Goal: Information Seeking & Learning: Learn about a topic

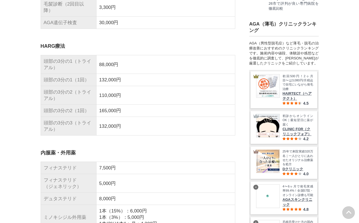
scroll to position [1585, 0]
drag, startPoint x: 18, startPoint y: 1, endPoint x: 23, endPoint y: 152, distance: 151.1
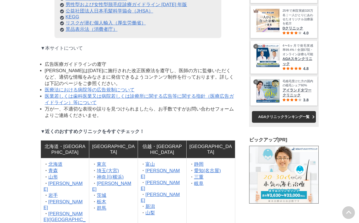
scroll to position [2252, 0]
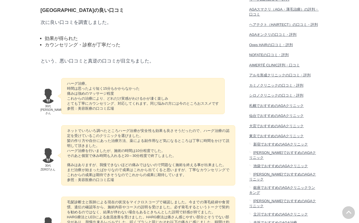
scroll to position [1057, 0]
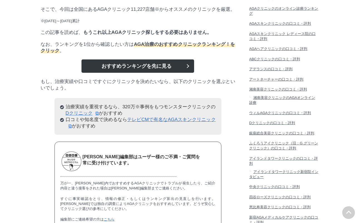
scroll to position [250, 0]
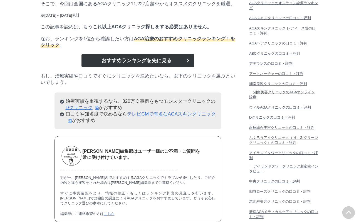
click at [149, 67] on link "おすすめランキングを先に見る" at bounding box center [137, 60] width 113 height 13
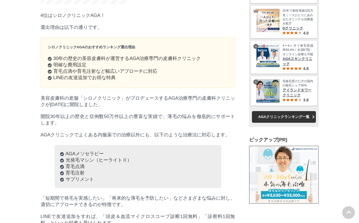
scroll to position [3998, 27525]
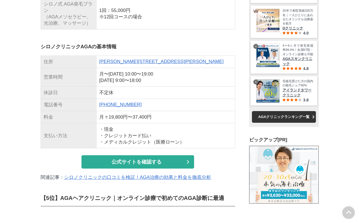
scroll to position [5669, 0]
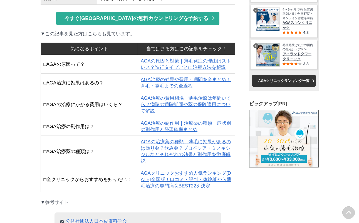
scroll to position [1946, 0]
